Goal: Communication & Community: Answer question/provide support

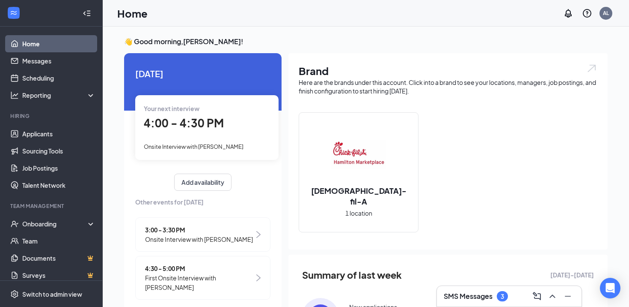
scroll to position [16, 0]
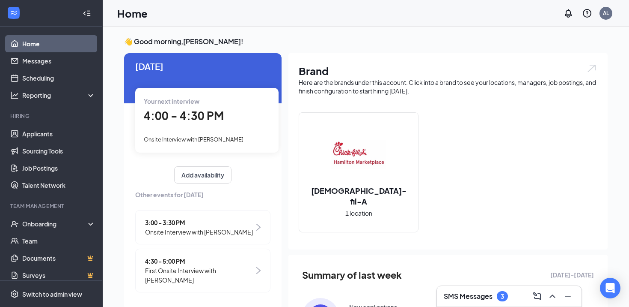
click at [180, 259] on span "4:30 - 5:00 PM" at bounding box center [199, 260] width 109 height 9
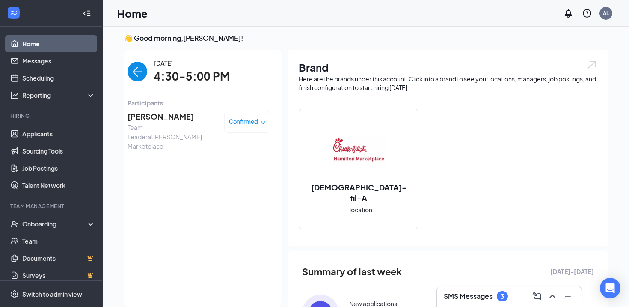
click at [135, 73] on img "back-button" at bounding box center [138, 72] width 20 height 20
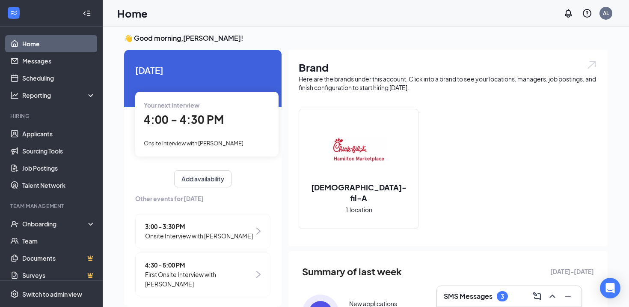
scroll to position [16, 0]
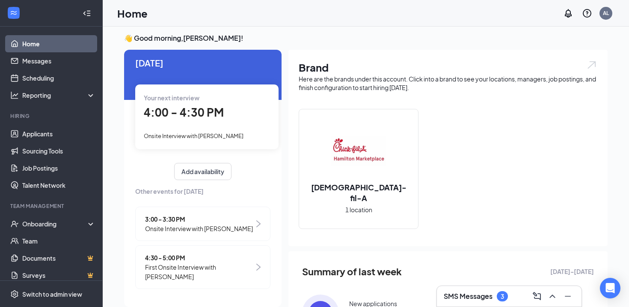
click at [219, 256] on span "4:30 - 5:00 PM" at bounding box center [199, 257] width 109 height 9
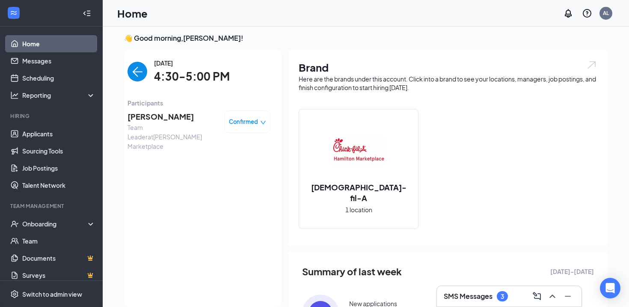
click at [249, 125] on span "Confirmed" at bounding box center [243, 121] width 29 height 9
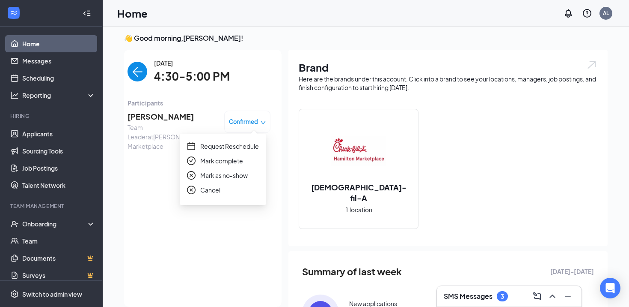
click at [239, 142] on span "Request Reschedule" at bounding box center [229, 145] width 59 height 9
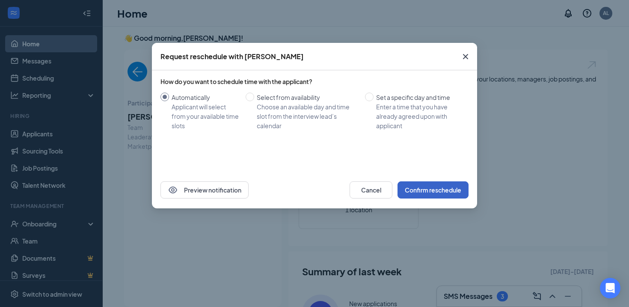
click at [421, 191] on button "Confirm reschedule" at bounding box center [433, 189] width 71 height 17
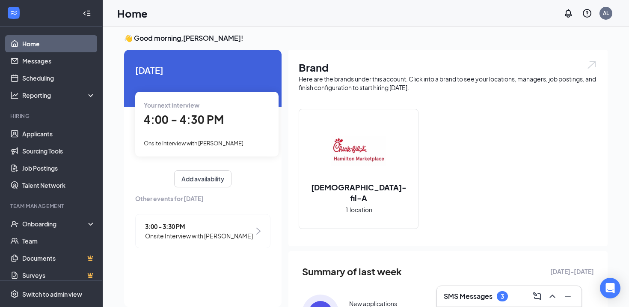
click at [475, 297] on h3 "SMS Messages" at bounding box center [468, 295] width 49 height 9
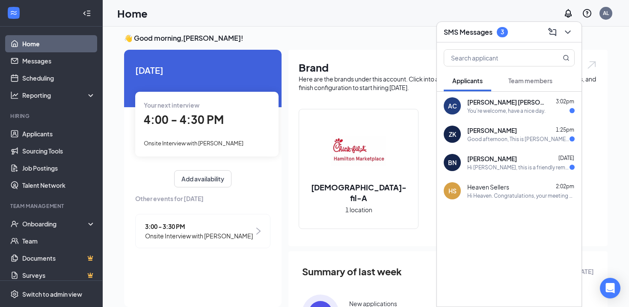
click at [504, 161] on span "[PERSON_NAME]" at bounding box center [493, 158] width 50 height 9
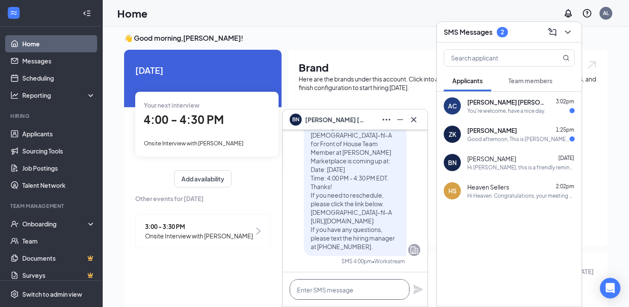
click at [316, 286] on textarea at bounding box center [350, 289] width 120 height 21
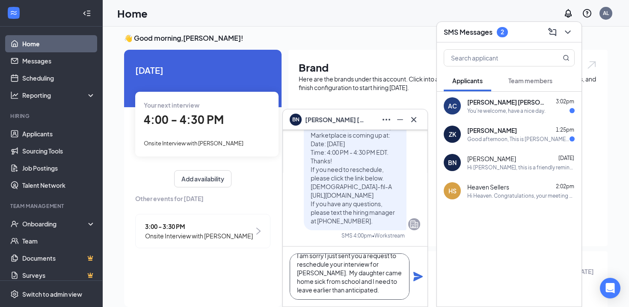
scroll to position [34, 0]
type textarea "Hi [PERSON_NAME], I am sorry I just sent you a request to reschedule your inter…"
click at [416, 276] on icon "Plane" at bounding box center [418, 276] width 10 height 10
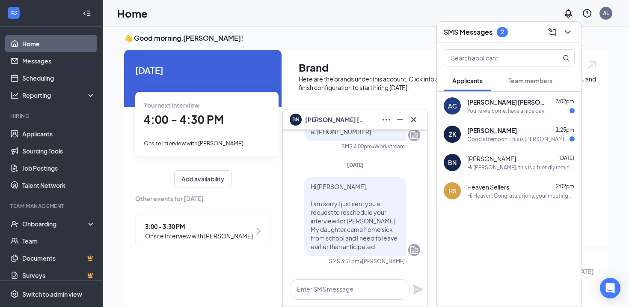
scroll to position [0, 0]
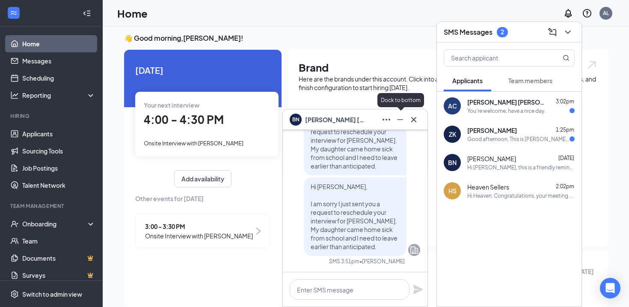
click at [402, 119] on icon "Minimize" at bounding box center [400, 119] width 6 height 1
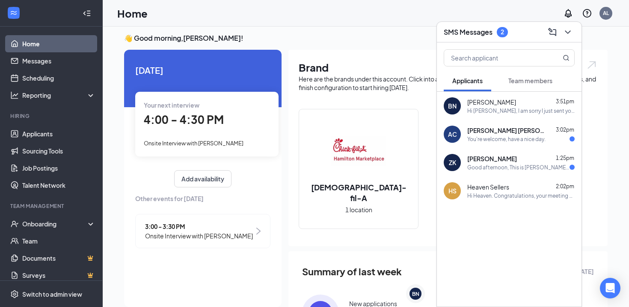
click at [218, 129] on div "Your next interview 4:00 - 4:30 PM Onsite Interview with [PERSON_NAME]" at bounding box center [206, 124] width 143 height 64
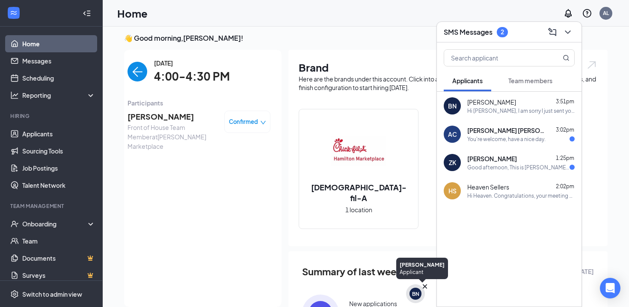
click at [414, 293] on div "BN" at bounding box center [415, 293] width 7 height 7
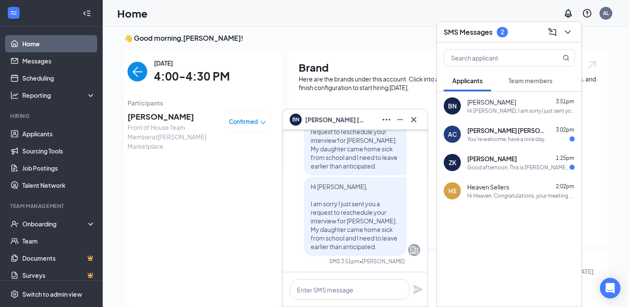
click at [131, 75] on img "back-button" at bounding box center [138, 72] width 20 height 20
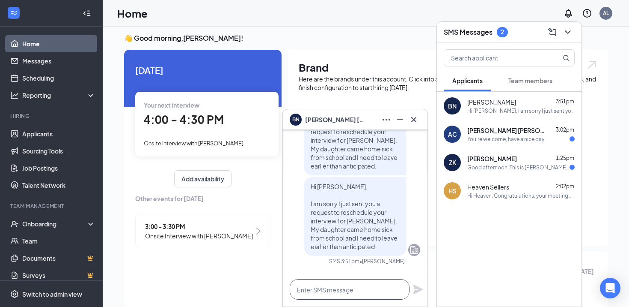
click at [342, 295] on textarea at bounding box center [350, 289] width 120 height 21
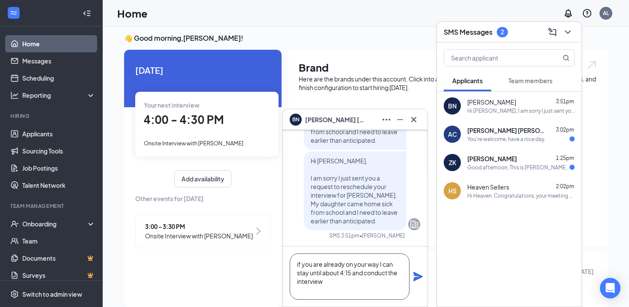
type textarea "if you are already on your way I can stay until about 4:15 and conduct the inte…"
click at [417, 276] on icon "Plane" at bounding box center [418, 276] width 10 height 10
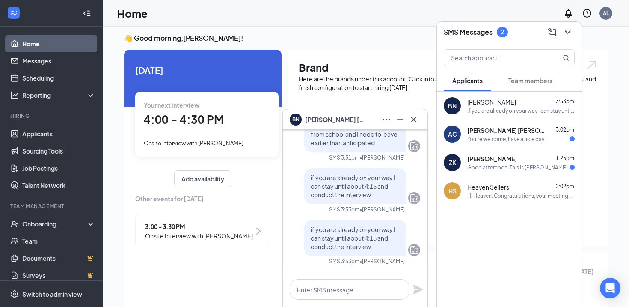
click at [512, 128] on span "[PERSON_NAME] [PERSON_NAME]" at bounding box center [506, 130] width 77 height 9
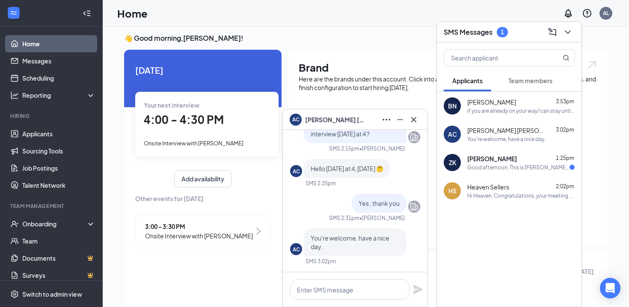
click at [511, 135] on div "You're welcome, have a nice day." at bounding box center [507, 138] width 78 height 7
click at [509, 161] on div "[PERSON_NAME] 1:25pm" at bounding box center [521, 158] width 107 height 9
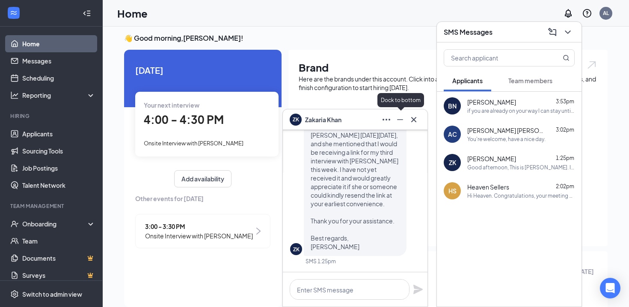
click at [405, 119] on icon "Minimize" at bounding box center [400, 119] width 10 height 10
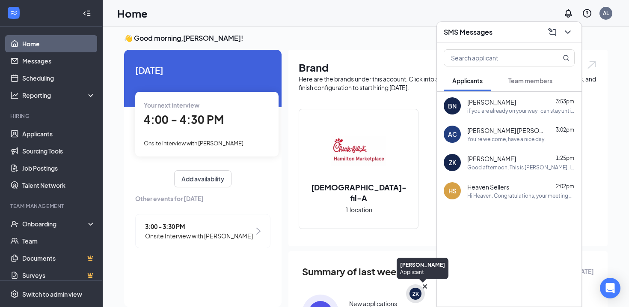
click at [417, 291] on div "ZK" at bounding box center [416, 293] width 6 height 7
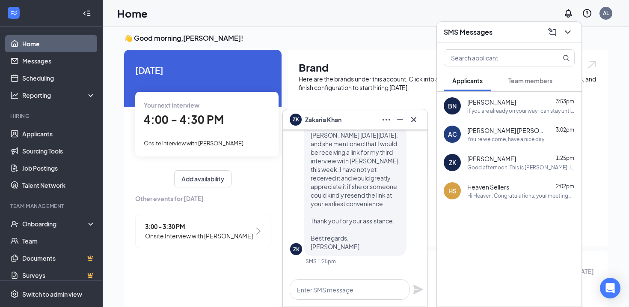
click at [499, 107] on div "if you are already on your way I can stay until about 4:15 and conduct the inte…" at bounding box center [521, 110] width 107 height 7
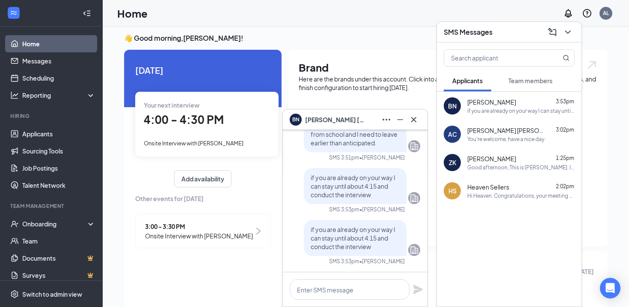
click at [488, 131] on span "[PERSON_NAME] [PERSON_NAME]" at bounding box center [506, 130] width 77 height 9
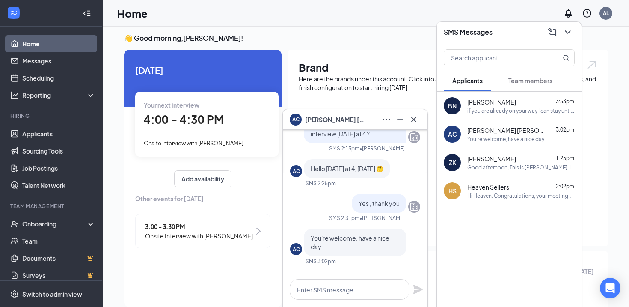
click at [497, 106] on div "[PERSON_NAME] 3:53pm if you are already on your way I can stay until about 4:15…" at bounding box center [521, 106] width 107 height 17
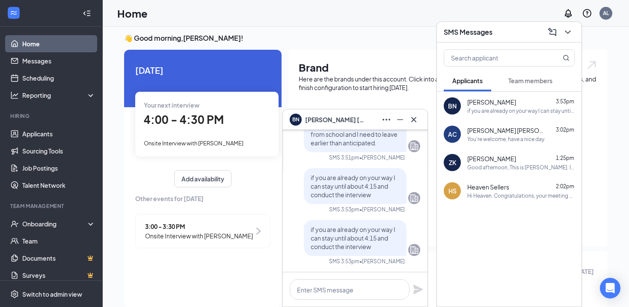
click at [494, 237] on div at bounding box center [509, 226] width 145 height 43
click at [418, 123] on icon "Cross" at bounding box center [414, 119] width 10 height 10
